Goal: Transaction & Acquisition: Purchase product/service

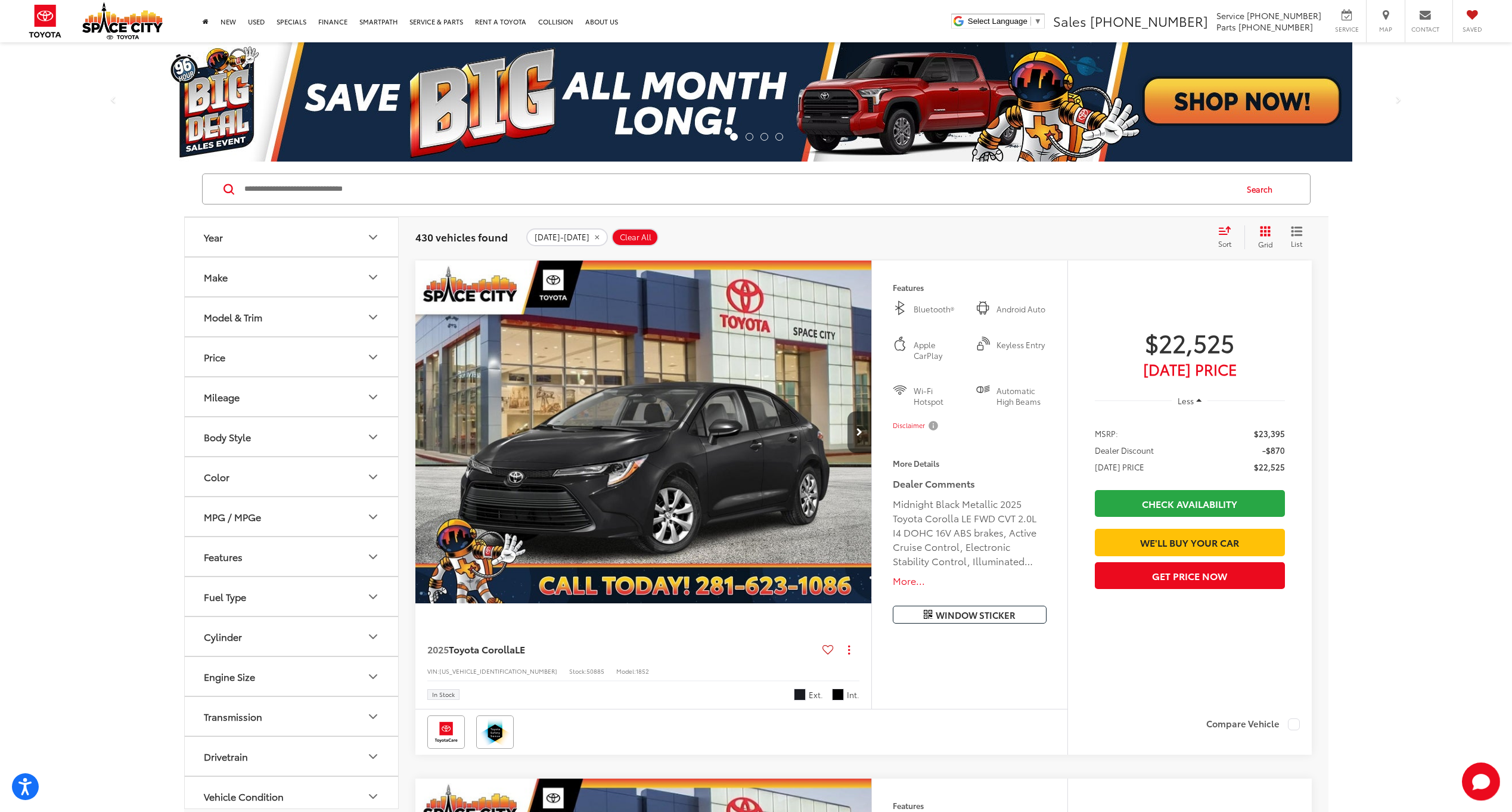
click at [240, 318] on div "Model & Trim" at bounding box center [233, 317] width 58 height 12
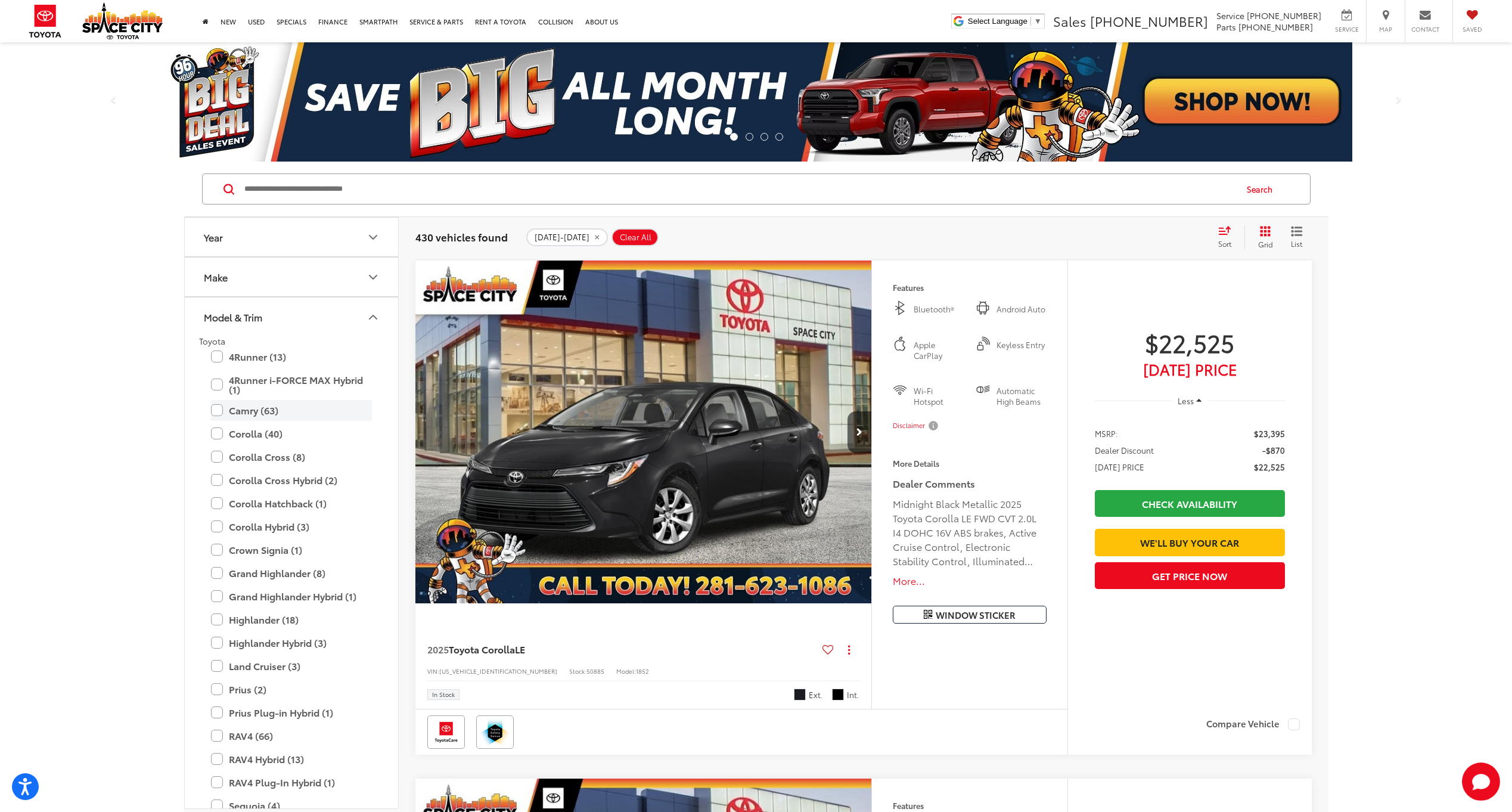
click at [254, 412] on label "Camry (63)" at bounding box center [292, 410] width 161 height 21
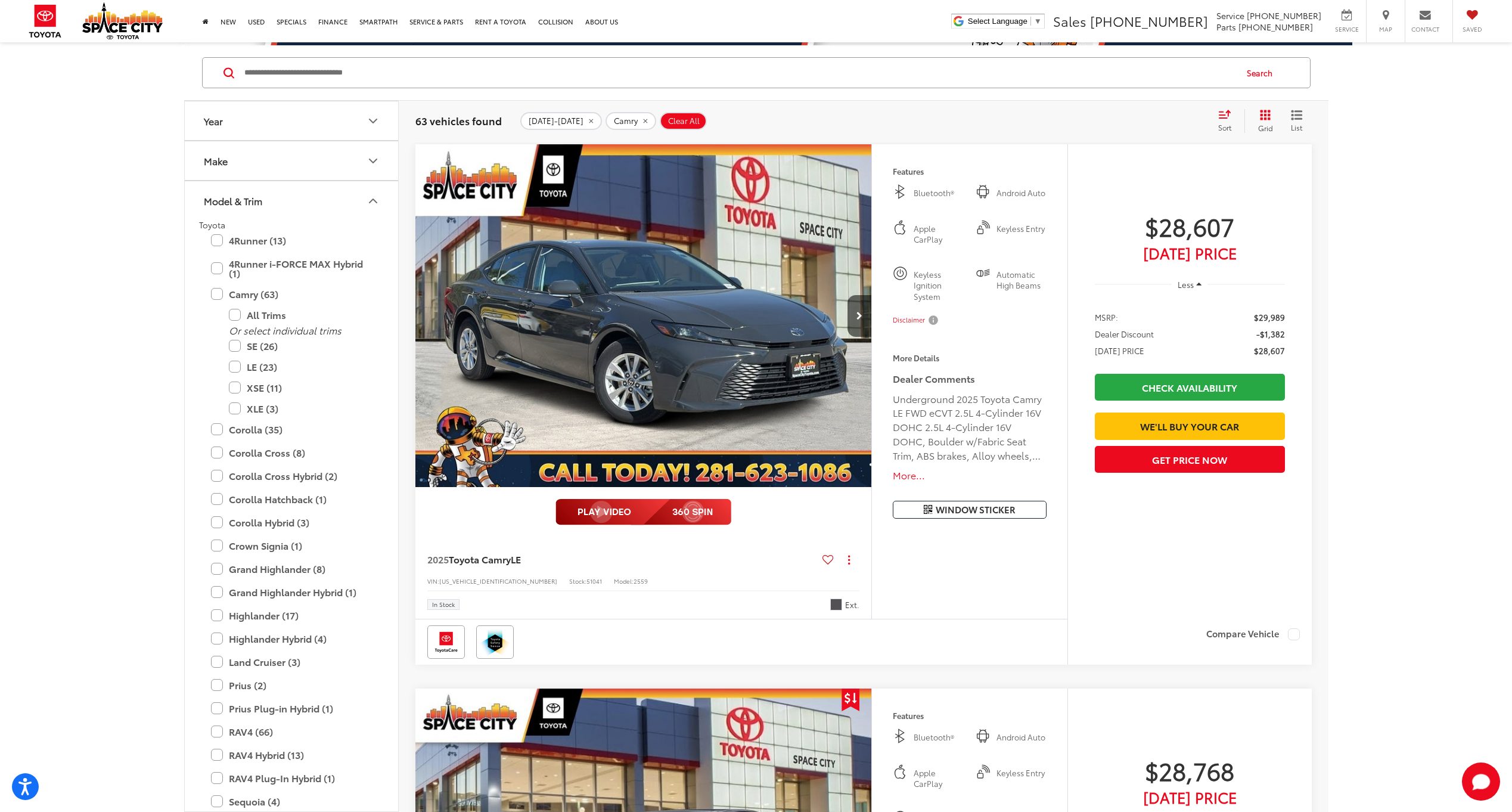
scroll to position [119, 0]
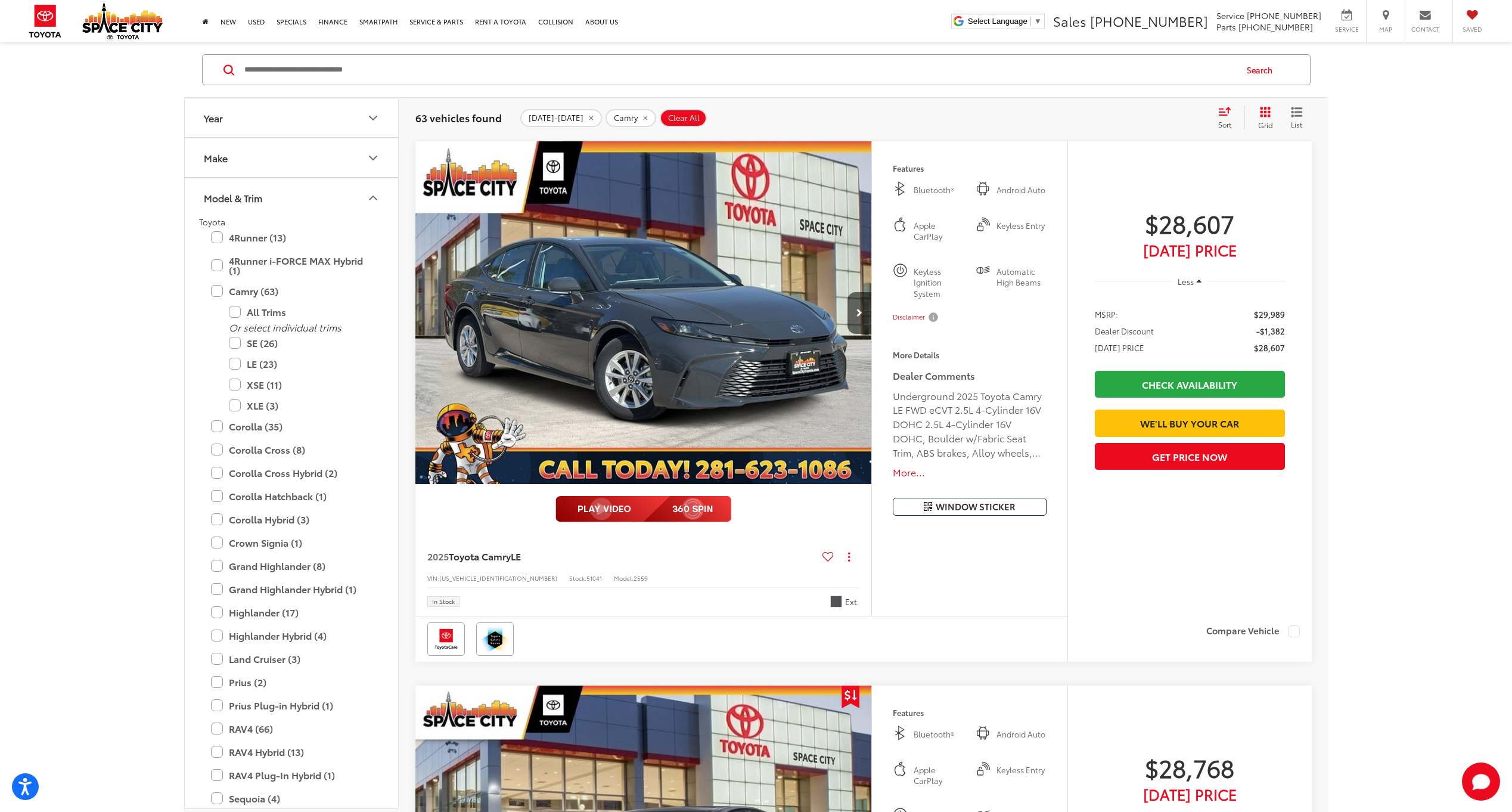
click at [914, 470] on button "More..." at bounding box center [970, 472] width 153 height 13
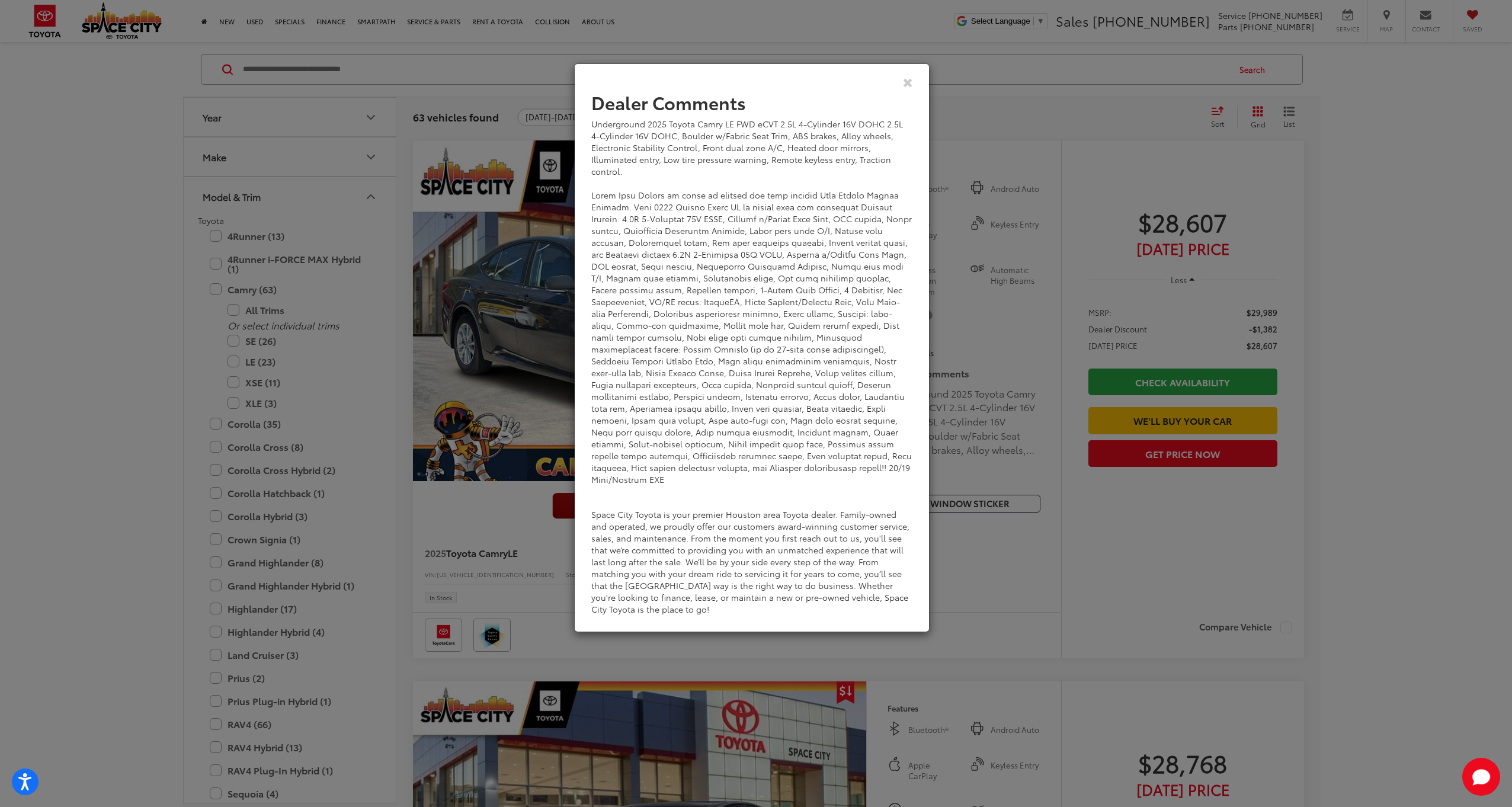
click at [903, 74] on div "View Comments" at bounding box center [751, 82] width 355 height 46
click at [907, 86] on icon "Close" at bounding box center [908, 82] width 10 height 13
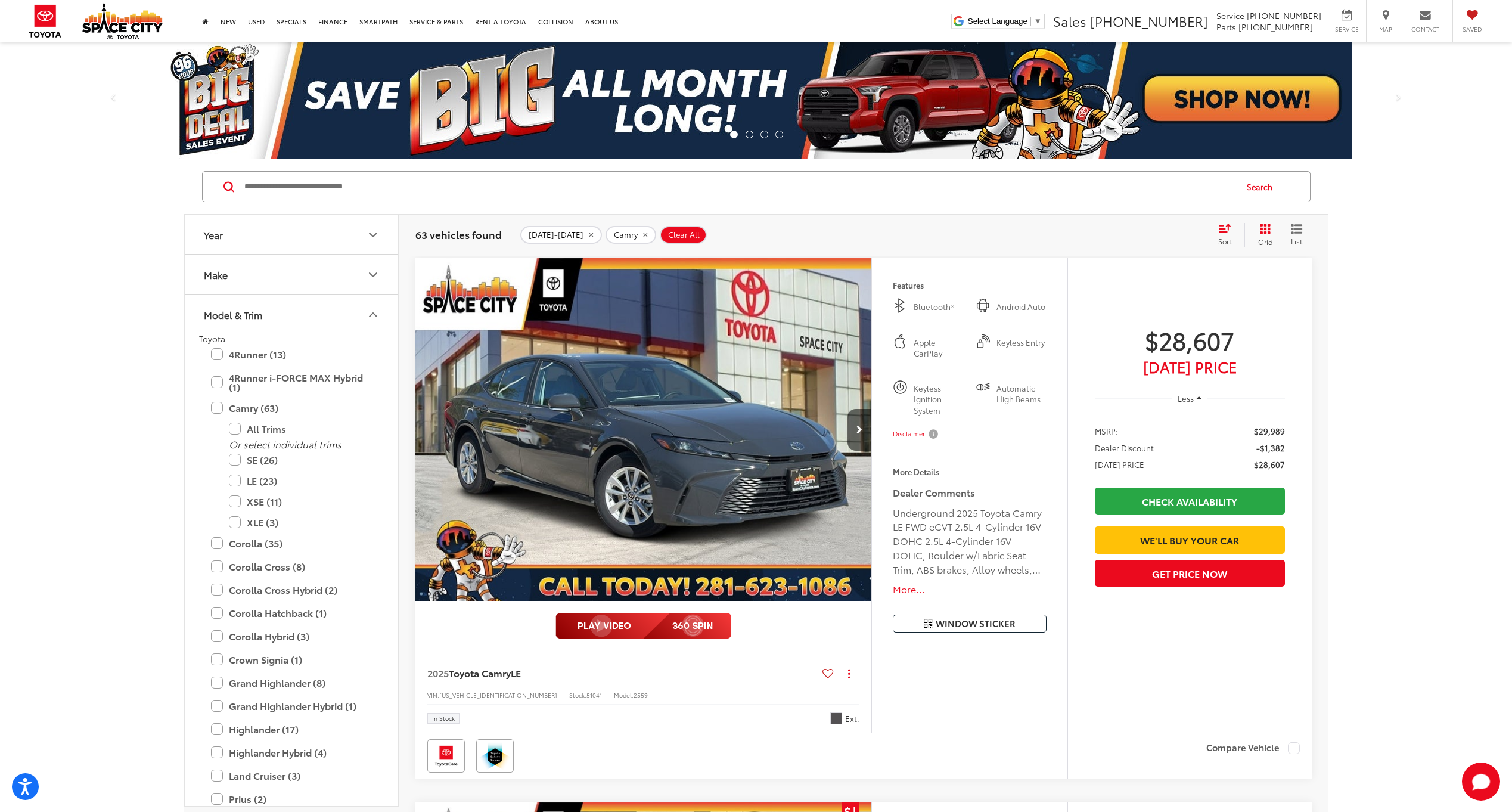
scroll to position [0, 0]
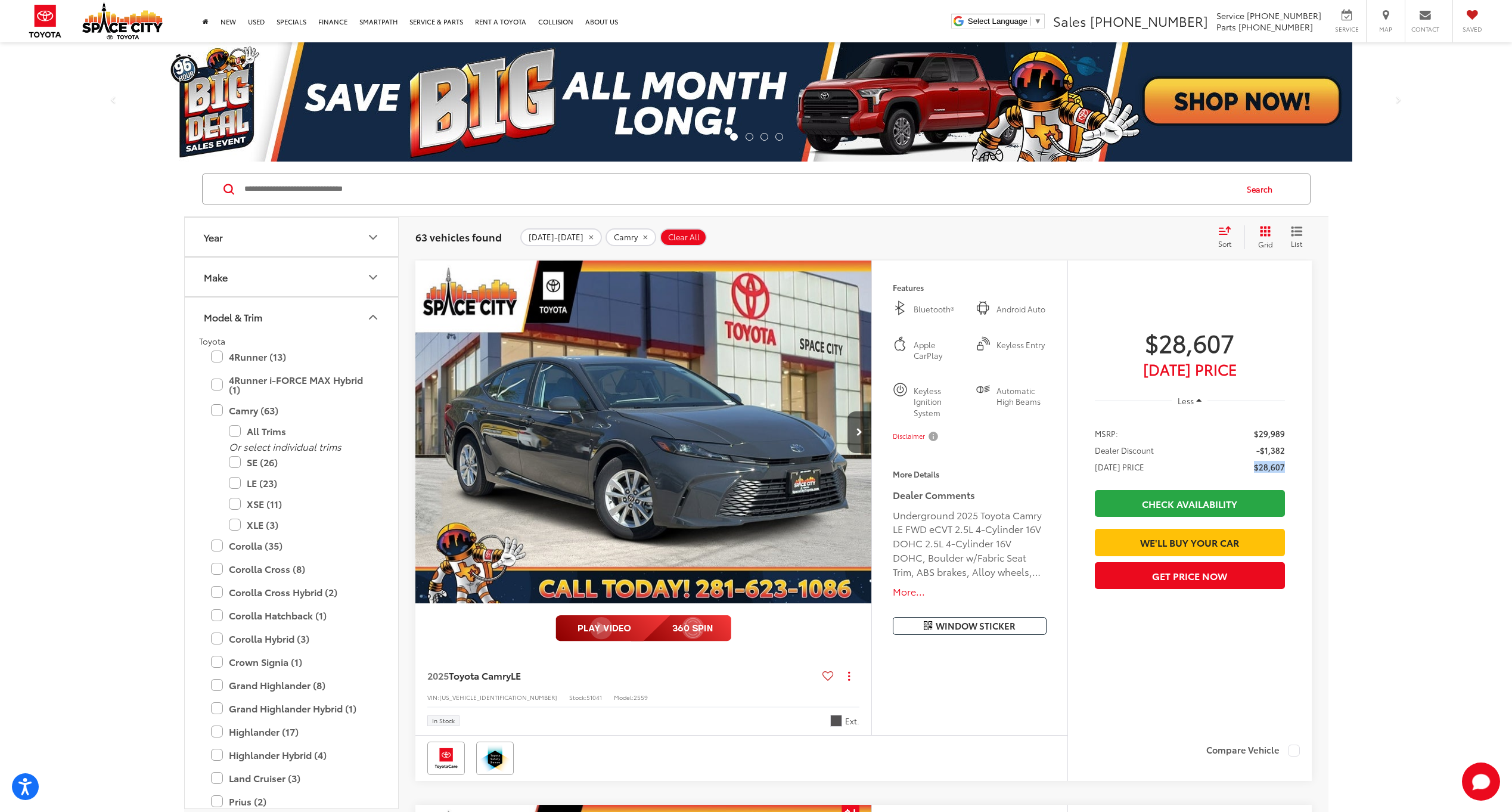
drag, startPoint x: 1275, startPoint y: 467, endPoint x: 1256, endPoint y: 463, distance: 19.4
click at [1256, 463] on span "$28,607" at bounding box center [1270, 467] width 31 height 12
copy span "$28,607"
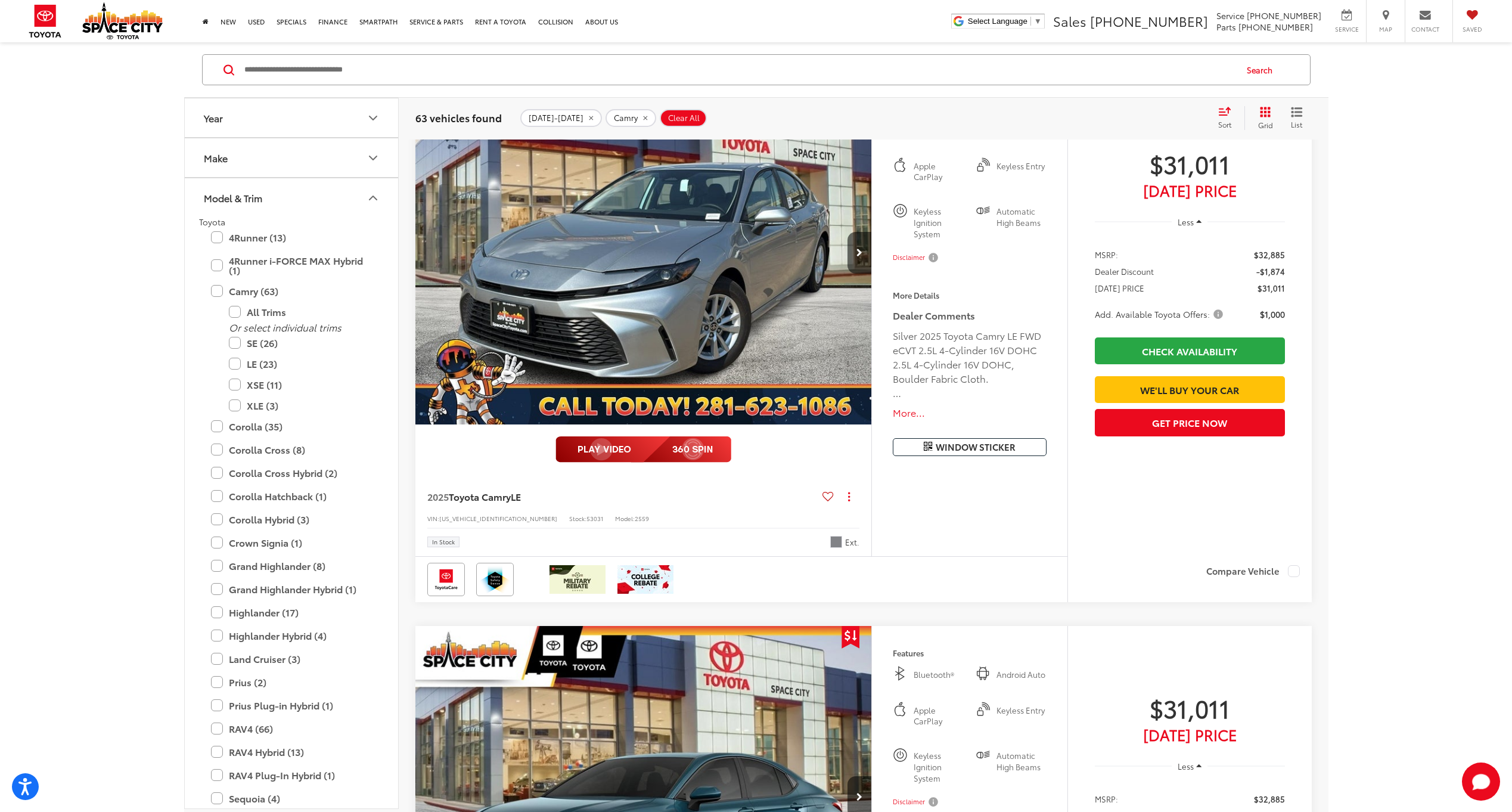
scroll to position [3159, 0]
